Goal: Task Accomplishment & Management: Manage account settings

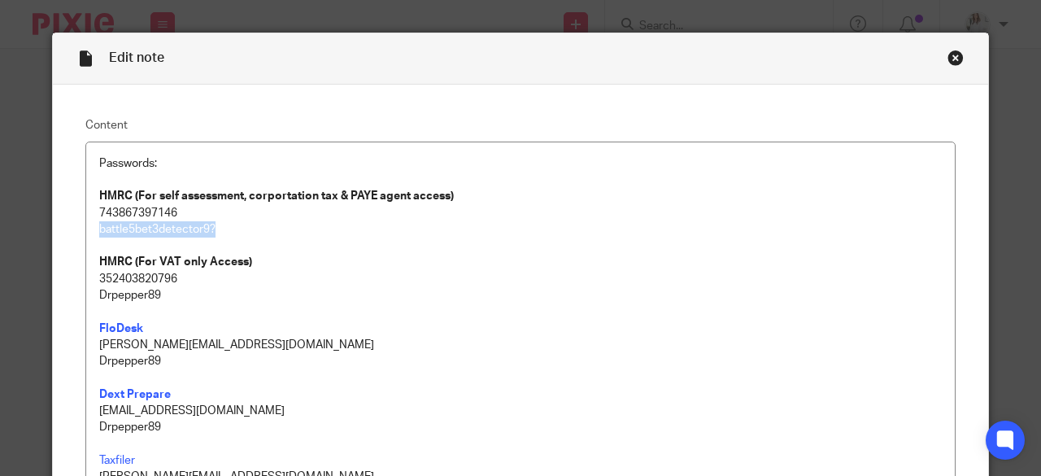
click at [948, 59] on div "Close this dialog window" at bounding box center [956, 58] width 16 height 16
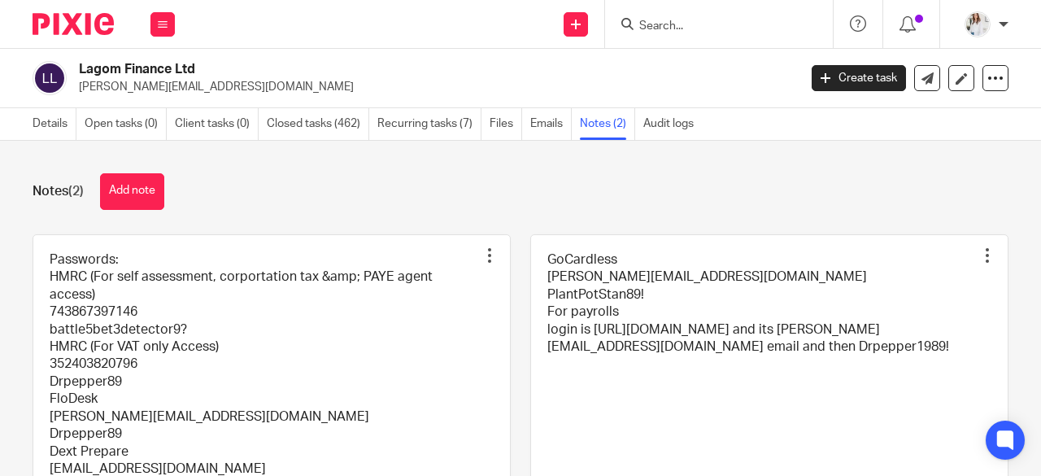
click at [701, 28] on input "Search" at bounding box center [711, 27] width 146 height 15
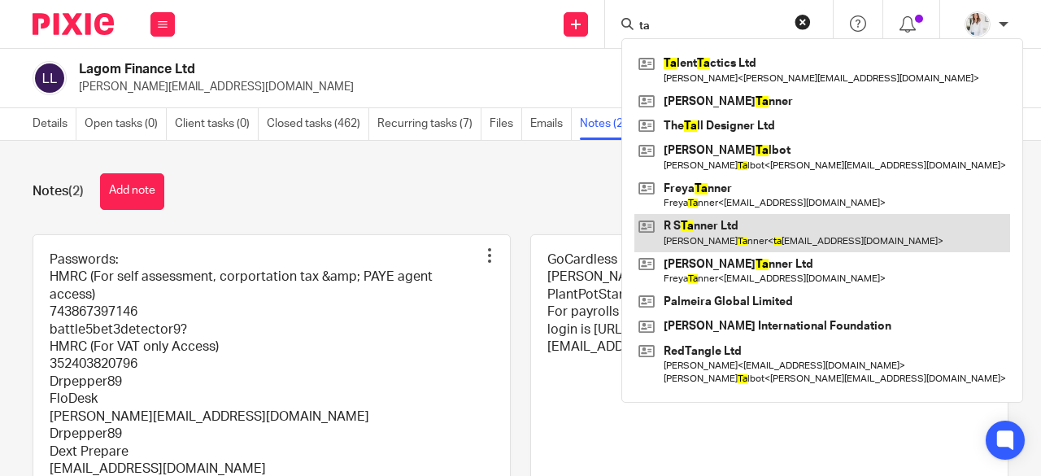
type input "ta"
click at [736, 228] on link at bounding box center [823, 232] width 376 height 37
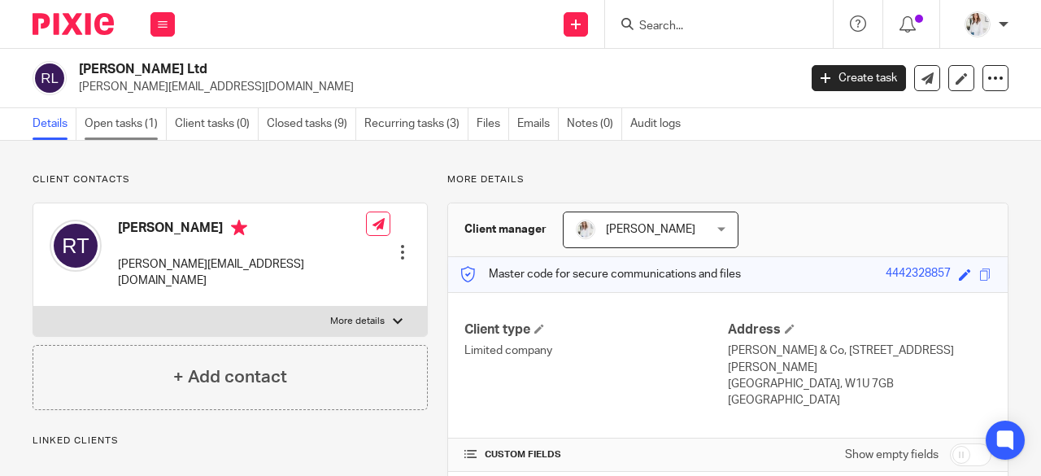
click at [132, 126] on link "Open tasks (1)" at bounding box center [126, 124] width 82 height 32
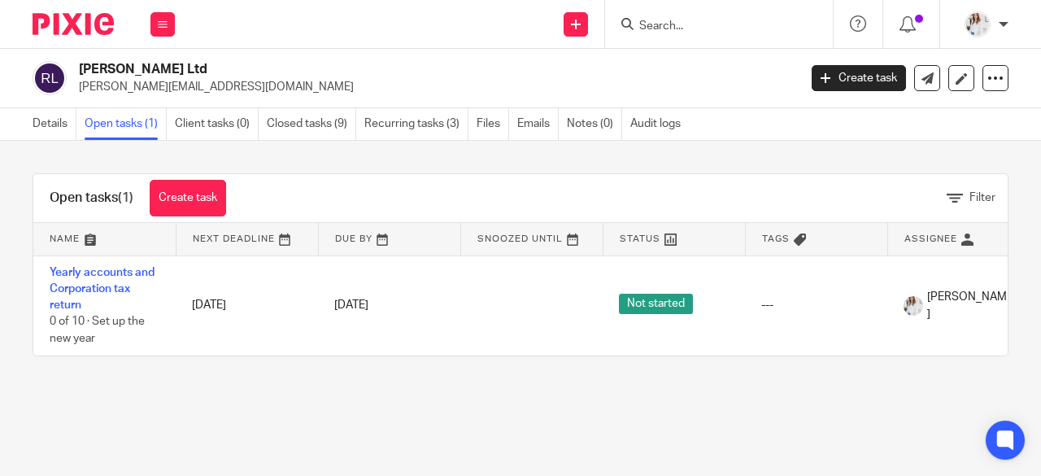
scroll to position [0, 189]
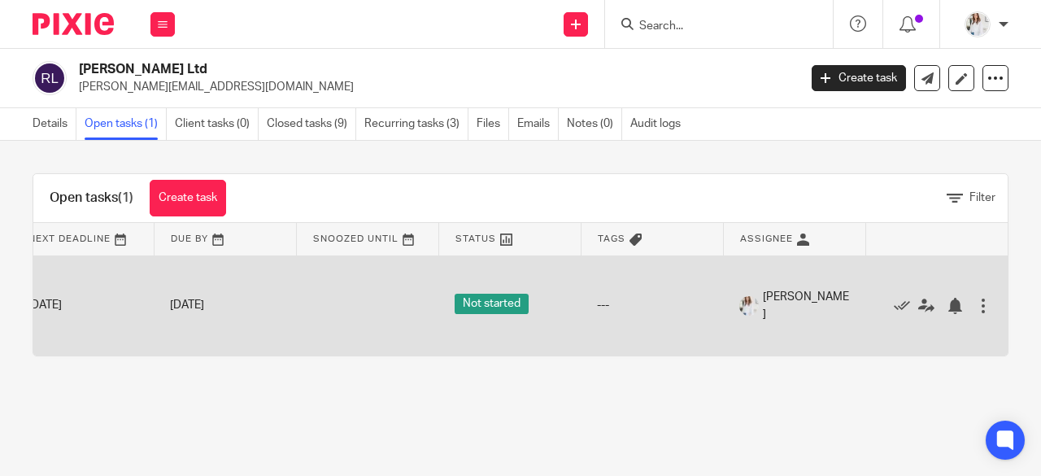
click at [976, 299] on div at bounding box center [984, 306] width 16 height 16
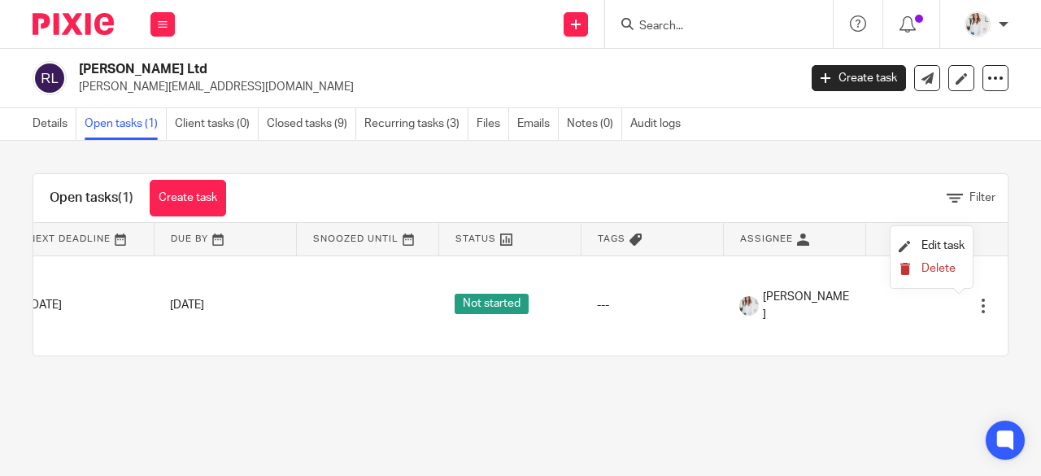
click at [931, 266] on span "Delete" at bounding box center [939, 268] width 34 height 11
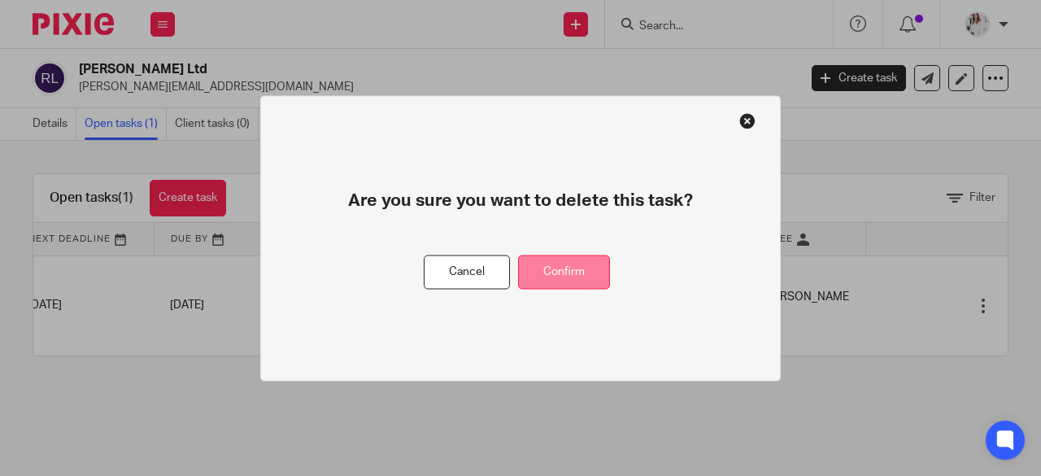
click at [539, 269] on button "Confirm" at bounding box center [564, 272] width 92 height 35
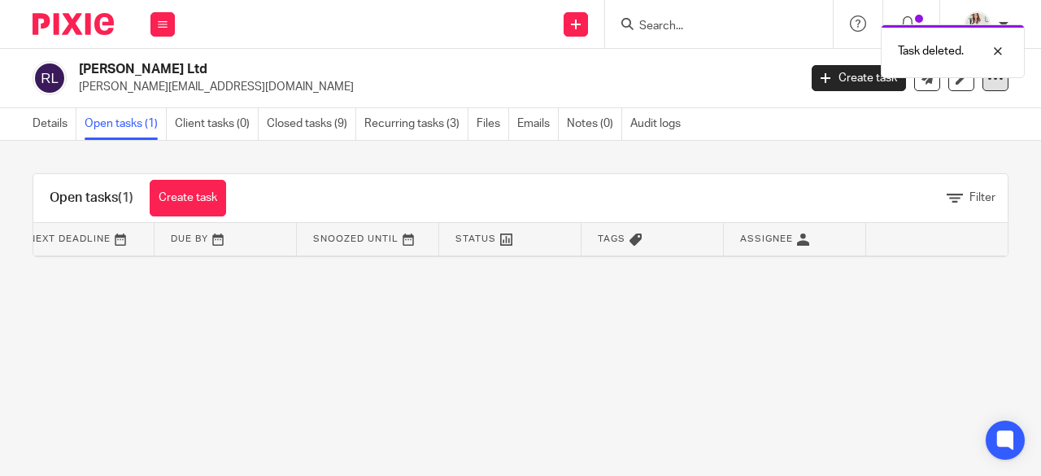
click at [988, 85] on icon at bounding box center [996, 78] width 16 height 16
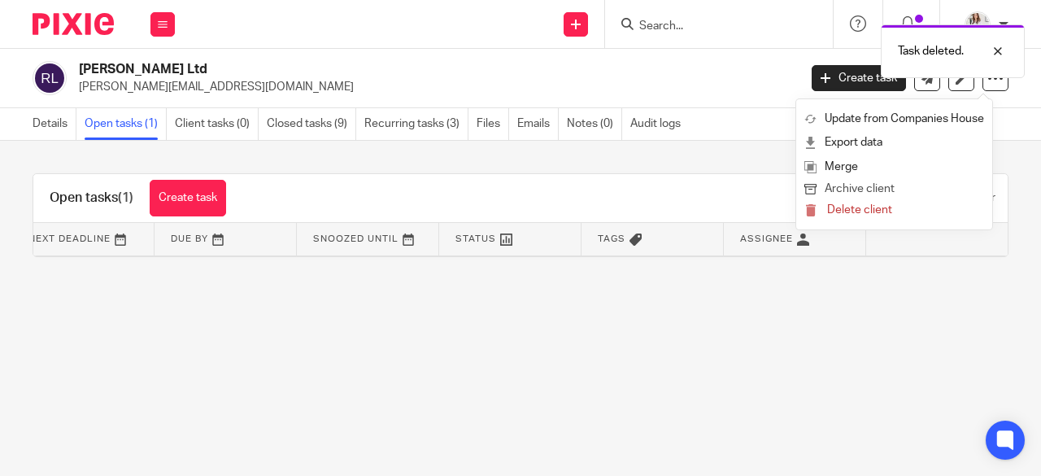
click at [862, 191] on button "Archive client" at bounding box center [895, 189] width 180 height 21
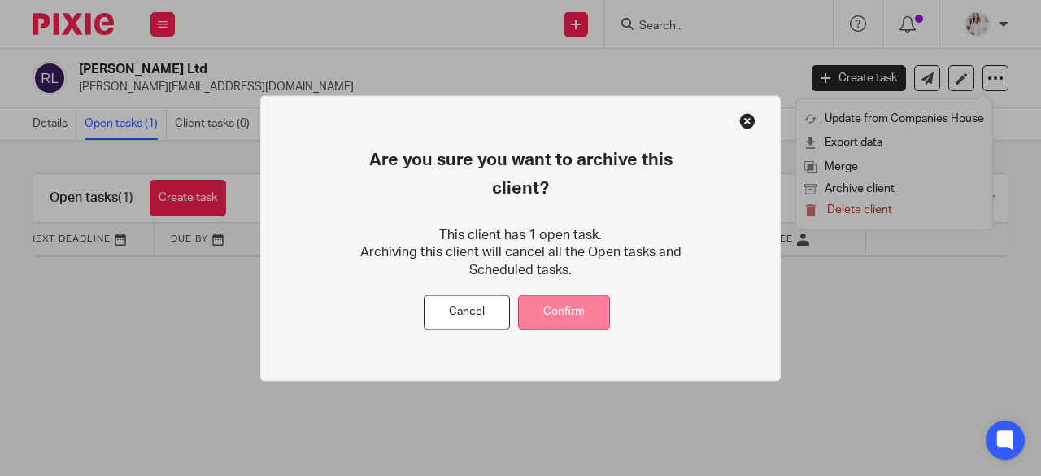
click at [552, 295] on button "Confirm" at bounding box center [564, 312] width 92 height 35
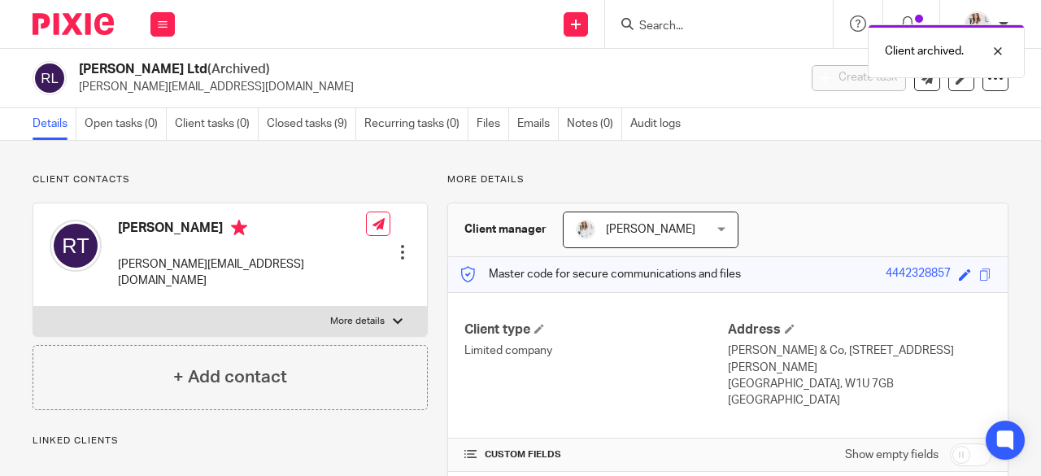
click at [679, 33] on div "Client archived." at bounding box center [773, 47] width 504 height 62
click at [679, 25] on div "Client archived." at bounding box center [773, 47] width 504 height 62
click at [653, 30] on div "Client archived." at bounding box center [773, 47] width 504 height 62
click at [669, 24] on div "Client archived." at bounding box center [773, 47] width 504 height 62
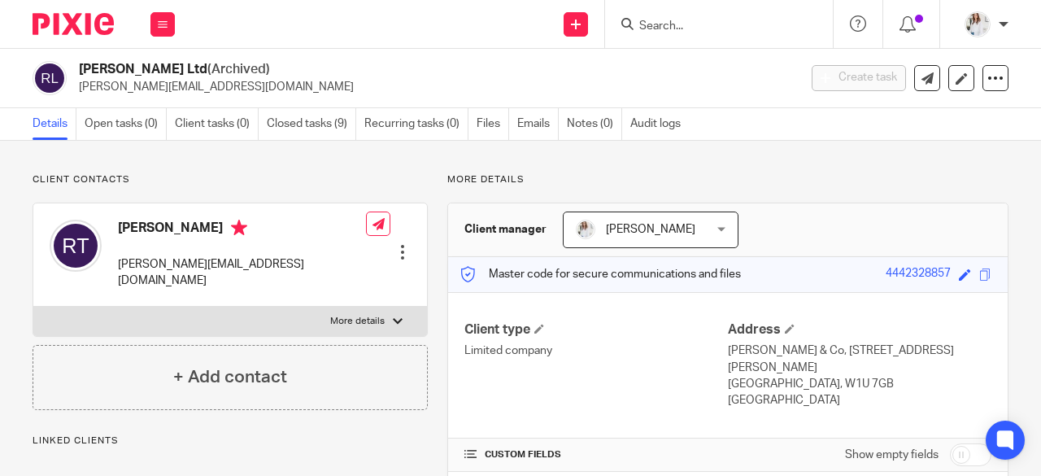
click at [642, 24] on input "Search" at bounding box center [711, 27] width 146 height 15
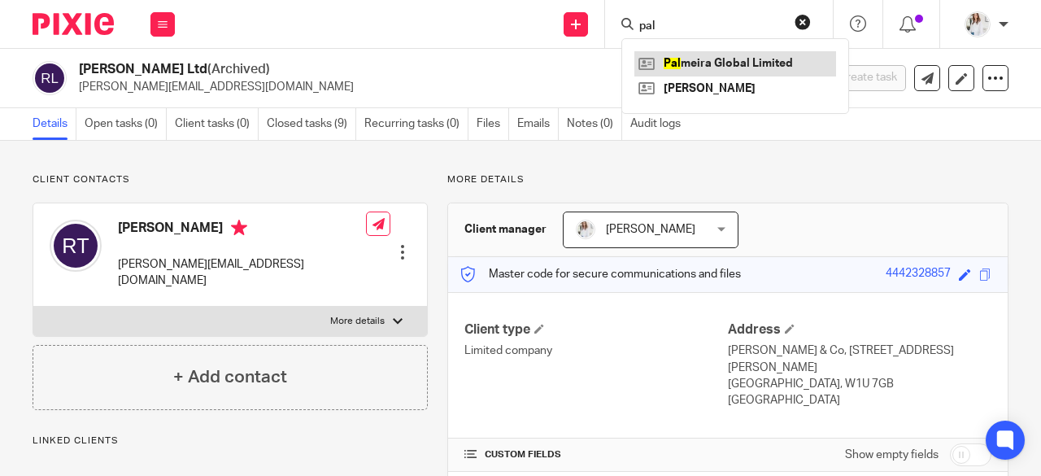
type input "pal"
click at [711, 58] on link at bounding box center [736, 63] width 202 height 24
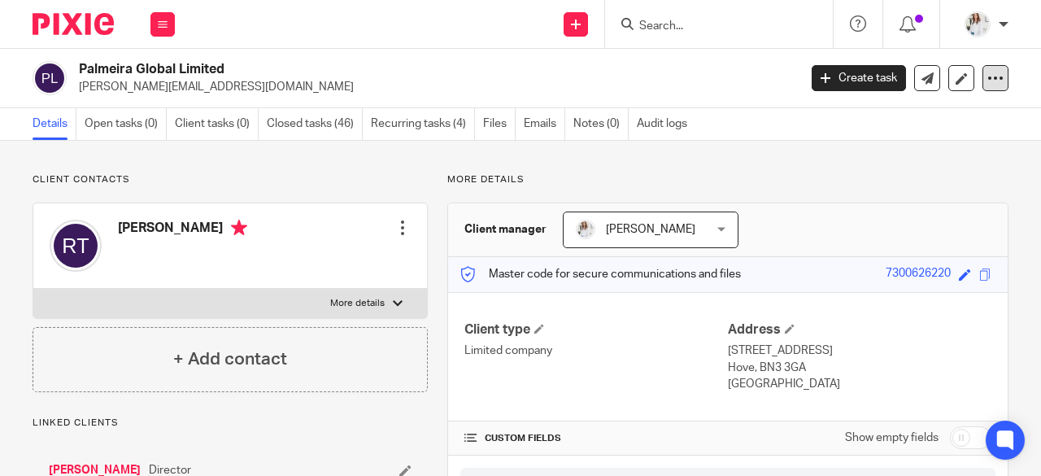
click at [988, 74] on icon at bounding box center [996, 78] width 16 height 16
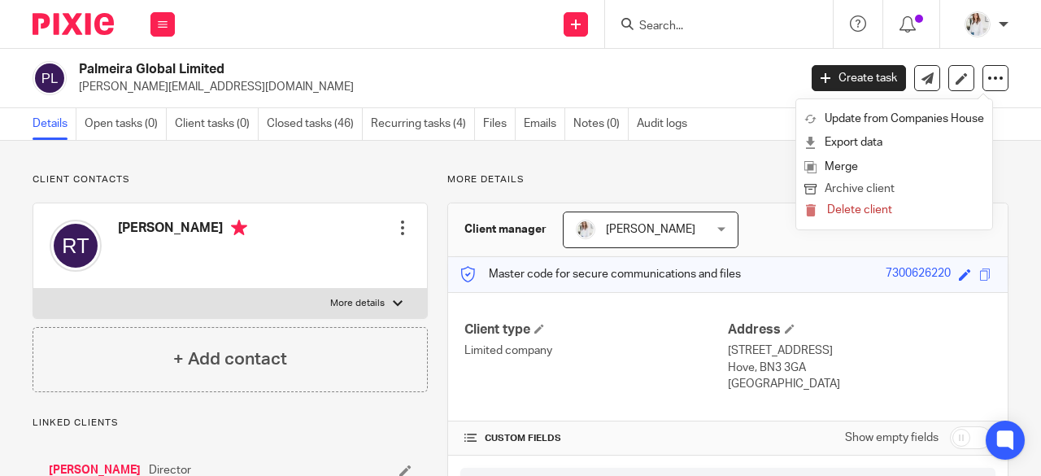
click at [871, 190] on button "Archive client" at bounding box center [895, 189] width 180 height 21
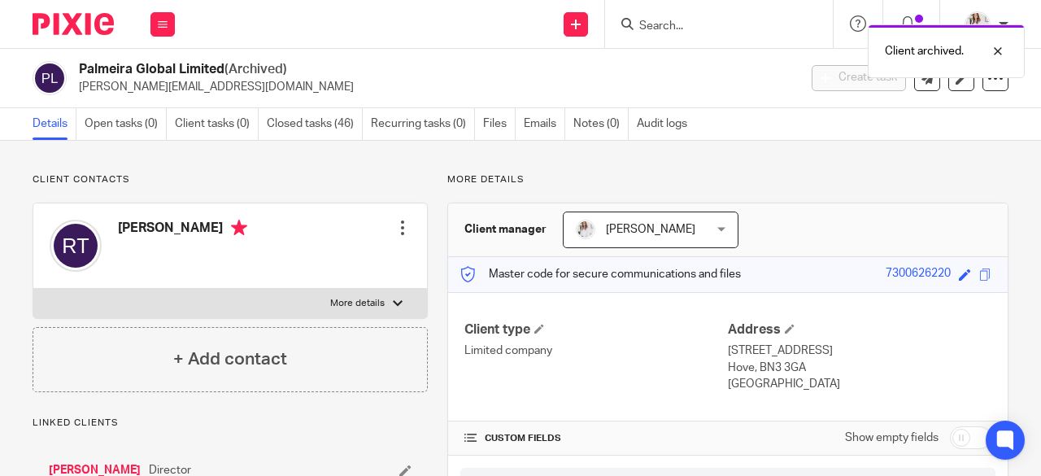
click at [662, 24] on div "Client archived." at bounding box center [773, 47] width 504 height 62
click at [998, 46] on div at bounding box center [986, 51] width 44 height 20
click at [736, 32] on input "Search" at bounding box center [711, 27] width 146 height 15
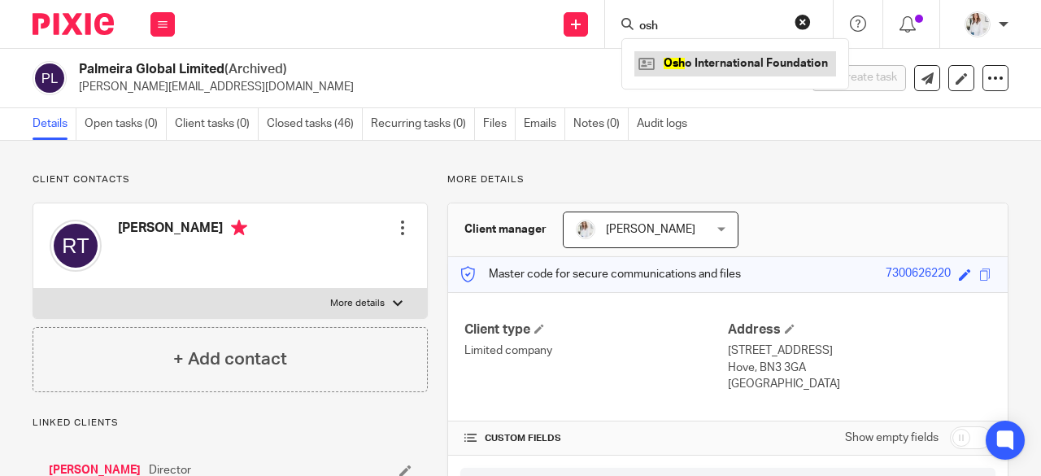
type input "osh"
drag, startPoint x: 738, startPoint y: 66, endPoint x: 727, endPoint y: 61, distance: 12.4
click at [727, 61] on link at bounding box center [736, 63] width 202 height 24
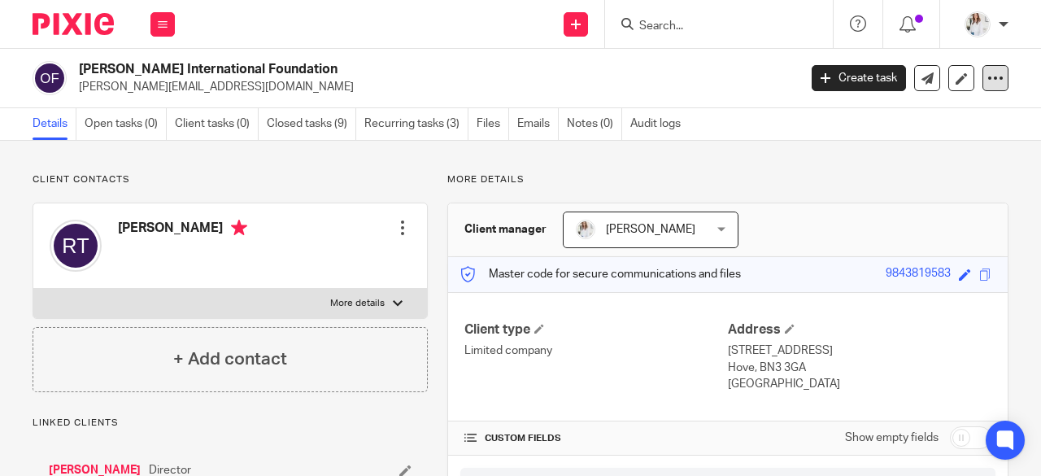
click at [994, 78] on div at bounding box center [996, 78] width 26 height 26
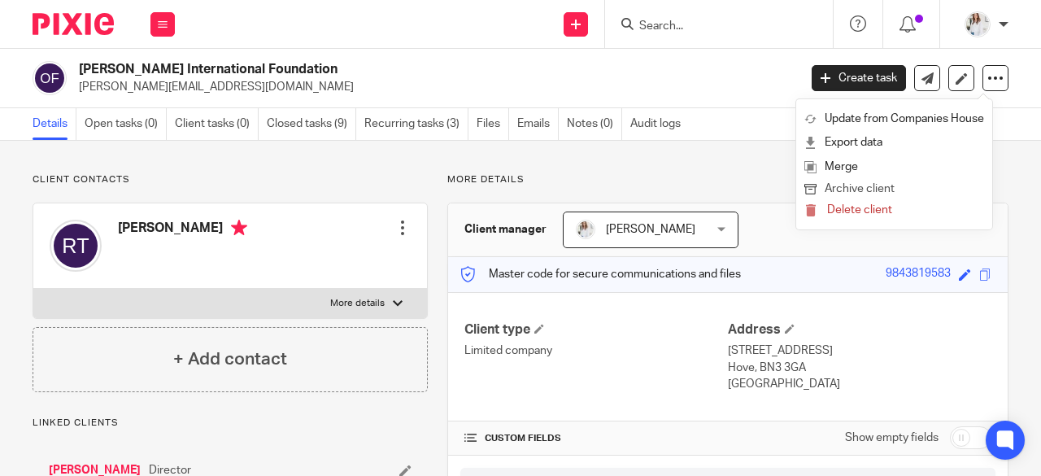
click at [872, 188] on button "Archive client" at bounding box center [895, 189] width 180 height 21
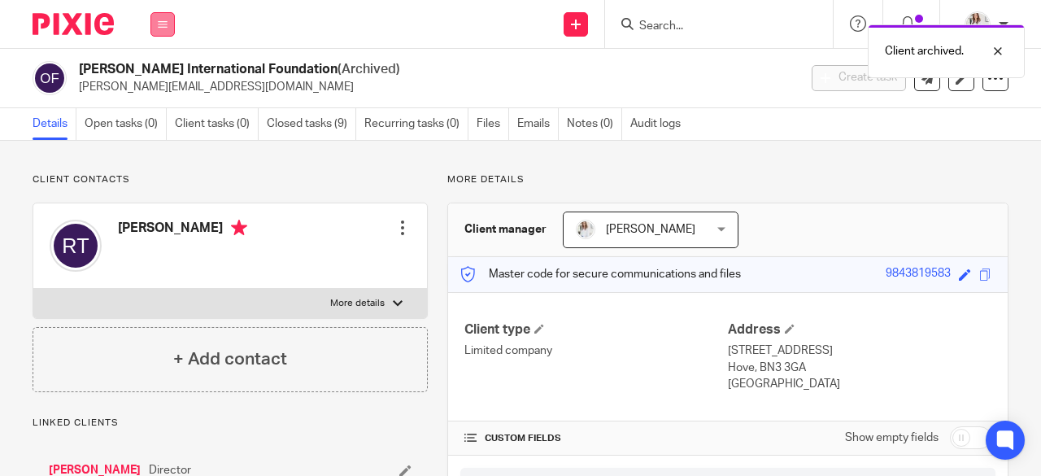
click at [164, 20] on icon at bounding box center [163, 25] width 10 height 10
click at [160, 74] on link "Work" at bounding box center [154, 75] width 26 height 11
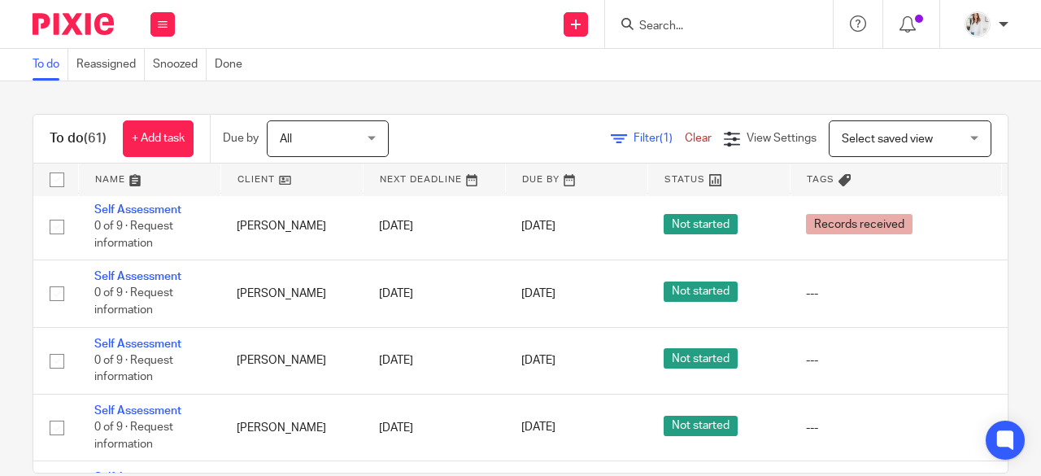
scroll to position [1939, 0]
